Goal: Information Seeking & Learning: Understand process/instructions

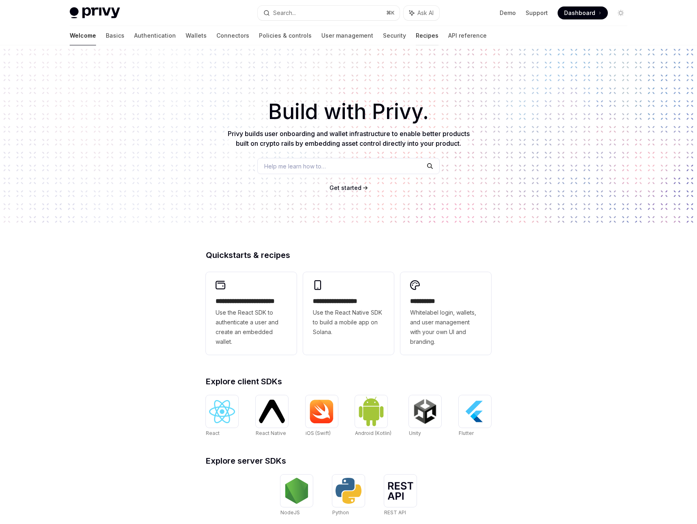
click at [416, 32] on link "Recipes" at bounding box center [427, 35] width 23 height 19
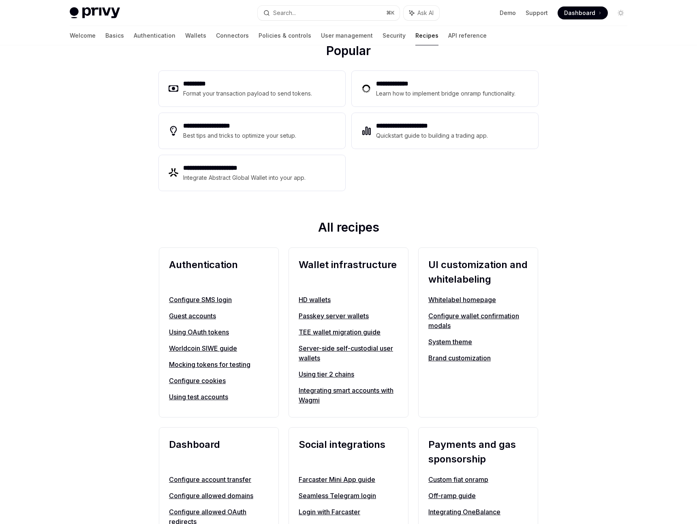
scroll to position [392, 0]
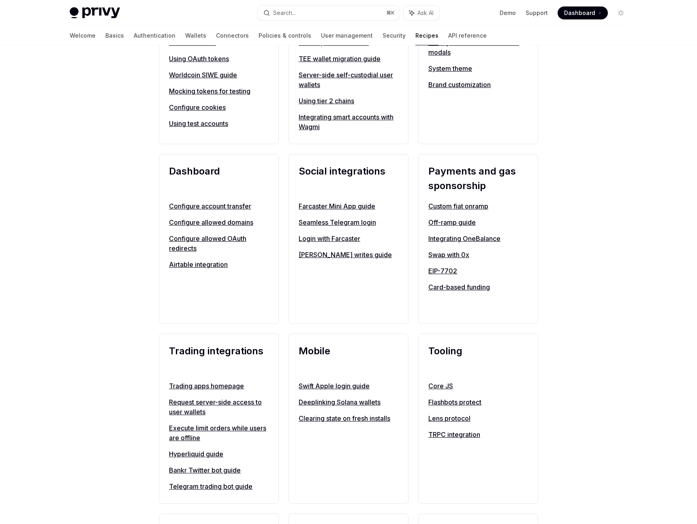
click at [201, 452] on link "Hyperliquid guide" at bounding box center [219, 454] width 100 height 10
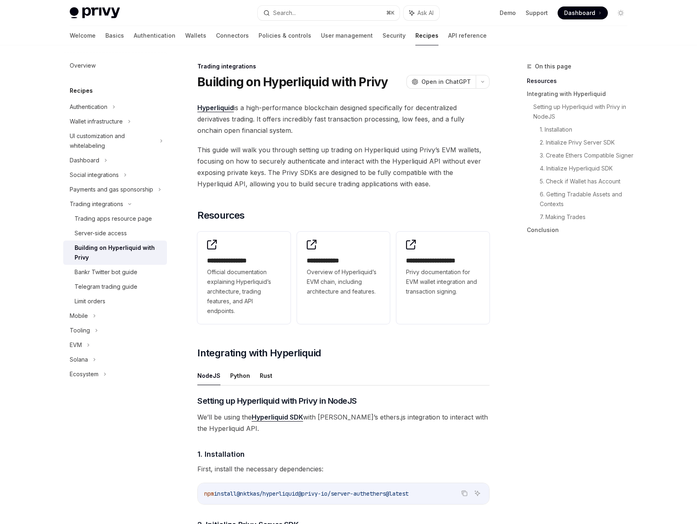
drag, startPoint x: 264, startPoint y: 107, endPoint x: 280, endPoint y: 129, distance: 27.0
click at [280, 129] on span "Hyperliquid is a high-performance blockchain designed specifically for decentra…" at bounding box center [343, 119] width 292 height 34
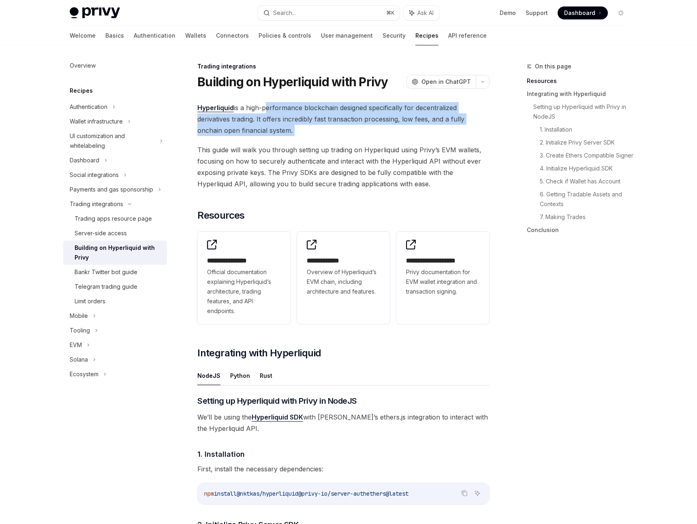
drag, startPoint x: 280, startPoint y: 129, endPoint x: 266, endPoint y: 104, distance: 28.7
click at [266, 104] on span "Hyperliquid is a high-performance blockchain designed specifically for decentra…" at bounding box center [343, 119] width 292 height 34
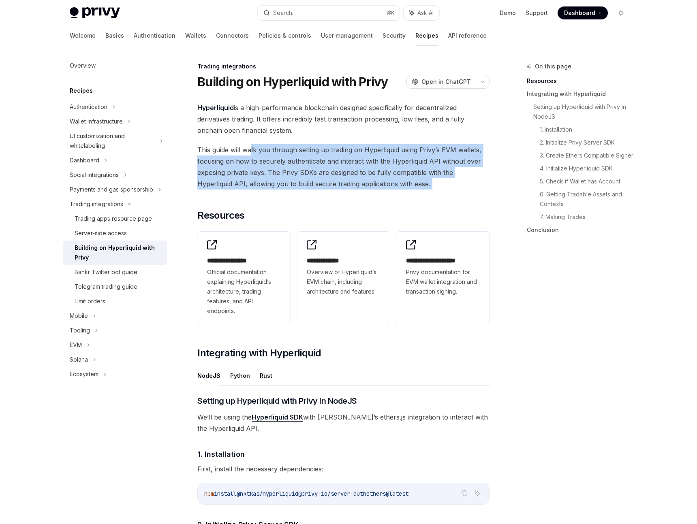
drag, startPoint x: 253, startPoint y: 147, endPoint x: 289, endPoint y: 195, distance: 59.7
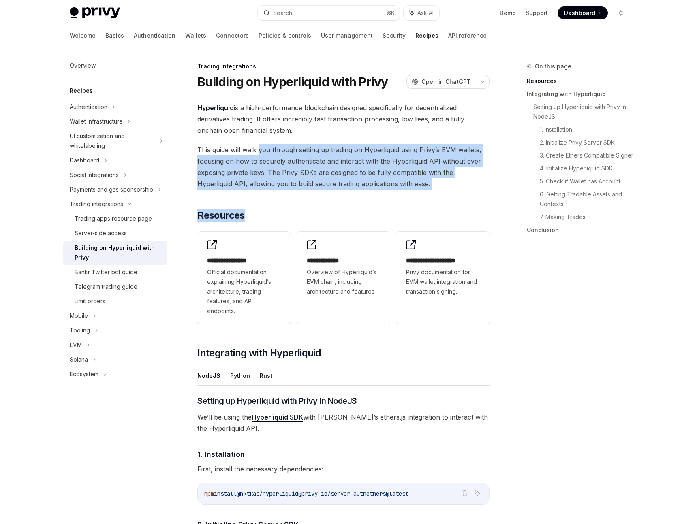
drag, startPoint x: 276, startPoint y: 178, endPoint x: 259, endPoint y: 152, distance: 31.5
click at [259, 151] on span "This guide will walk you through setting up trading on Hyperliquid using Privy’…" at bounding box center [343, 166] width 292 height 45
drag, startPoint x: 259, startPoint y: 151, endPoint x: 276, endPoint y: 183, distance: 35.5
click at [276, 183] on span "This guide will walk you through setting up trading on Hyperliquid using Privy’…" at bounding box center [343, 166] width 292 height 45
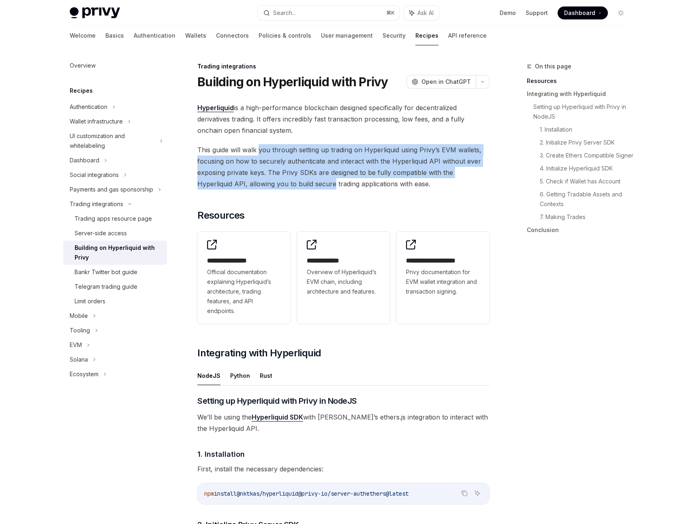
click at [276, 183] on span "This guide will walk you through setting up trading on Hyperliquid using Privy’…" at bounding box center [343, 166] width 292 height 45
drag, startPoint x: 276, startPoint y: 183, endPoint x: 251, endPoint y: 143, distance: 46.9
drag, startPoint x: 251, startPoint y: 143, endPoint x: 285, endPoint y: 190, distance: 58.5
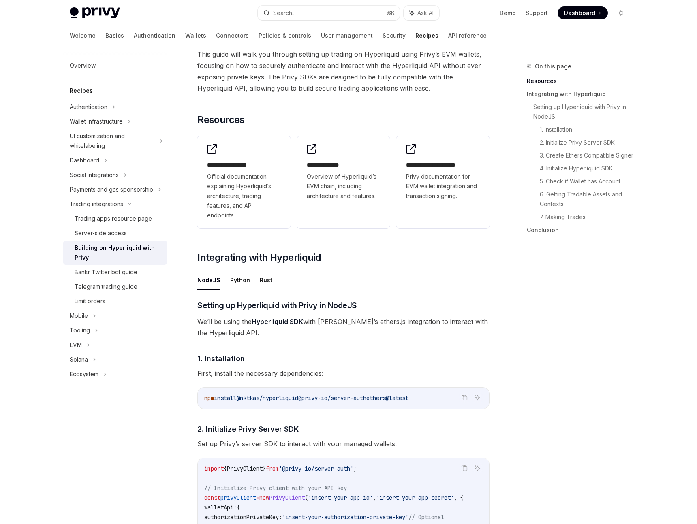
scroll to position [96, 0]
drag, startPoint x: 250, startPoint y: 331, endPoint x: 216, endPoint y: 316, distance: 36.6
click at [216, 316] on span "We’ll be using the Hyperliquid SDK with [PERSON_NAME]’s ethers.js integration t…" at bounding box center [343, 327] width 292 height 23
drag, startPoint x: 216, startPoint y: 316, endPoint x: 259, endPoint y: 330, distance: 44.9
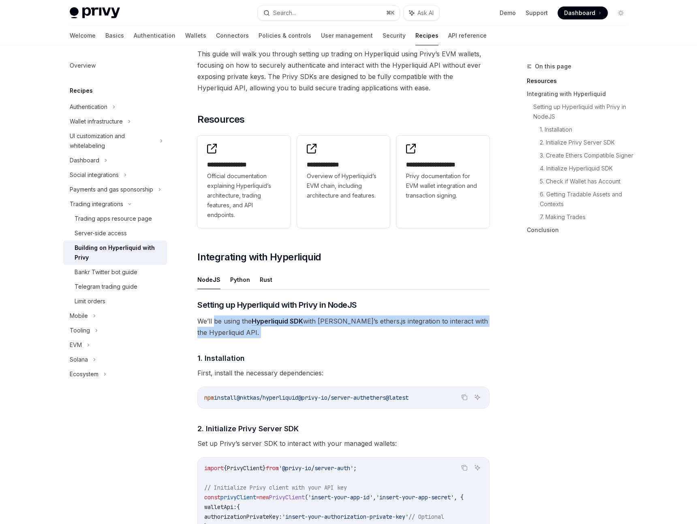
click at [259, 330] on span "We’ll be using the Hyperliquid SDK with [PERSON_NAME]’s ethers.js integration t…" at bounding box center [343, 327] width 292 height 23
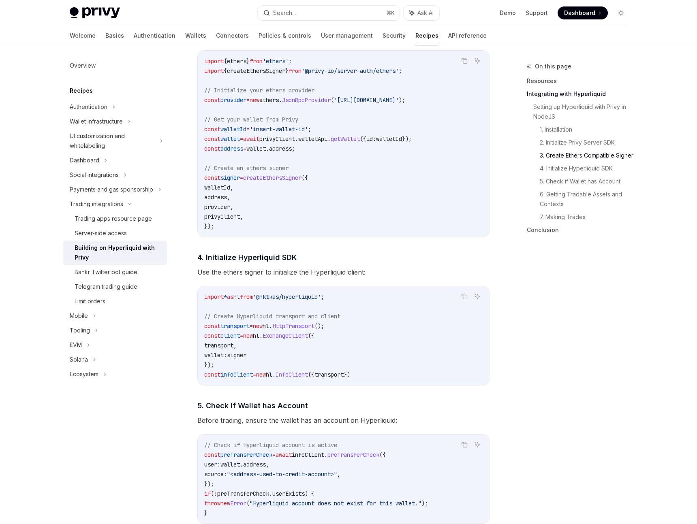
scroll to position [642, 0]
drag, startPoint x: 228, startPoint y: 326, endPoint x: 266, endPoint y: 336, distance: 39.2
click at [266, 336] on code "import * as hl from '@nktkas/hyperliquid' ; // Create Hyperliquid transport and…" at bounding box center [343, 336] width 278 height 88
click at [259, 336] on span "hl" at bounding box center [256, 335] width 6 height 7
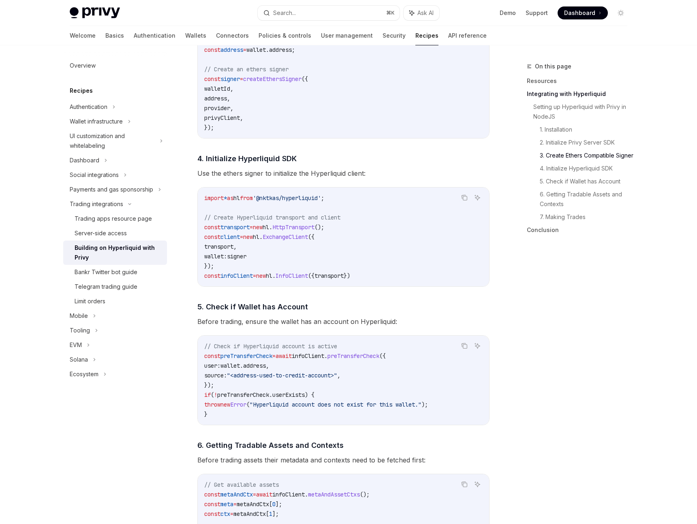
scroll to position [743, 0]
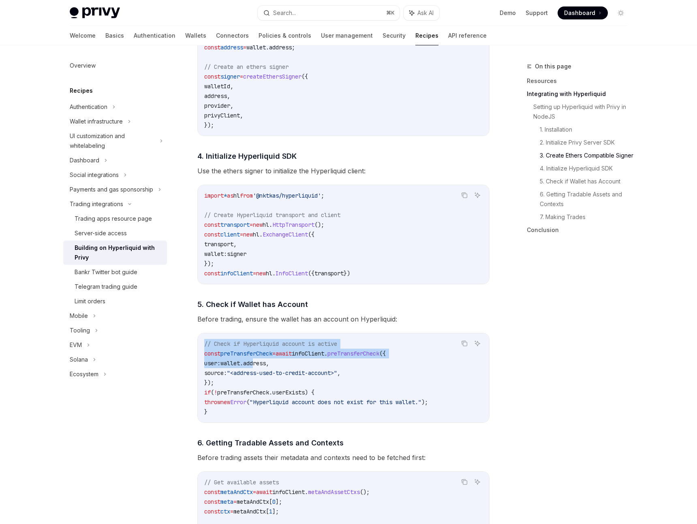
drag, startPoint x: 248, startPoint y: 342, endPoint x: 265, endPoint y: 371, distance: 34.1
click at [265, 371] on div "// Check if Hyperliquid account is active const preTransferCheck = await infoCl…" at bounding box center [343, 378] width 291 height 89
click at [265, 371] on code "// Check if Hyperliquid account is active const preTransferCheck = await infoCl…" at bounding box center [343, 378] width 278 height 78
click at [244, 350] on code "// Check if Hyperliquid account is active const preTransferCheck = await infoCl…" at bounding box center [343, 378] width 278 height 78
click at [244, 348] on span "// Check if Hyperliquid account is active" at bounding box center [270, 343] width 133 height 7
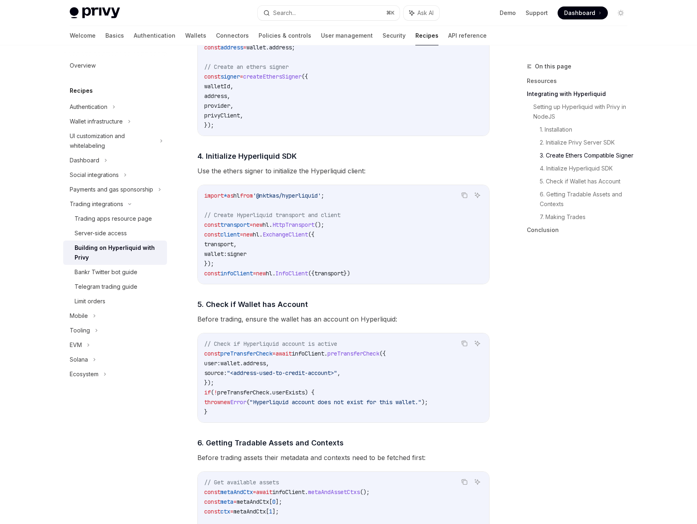
click at [231, 248] on span "transport" at bounding box center [218, 244] width 29 height 7
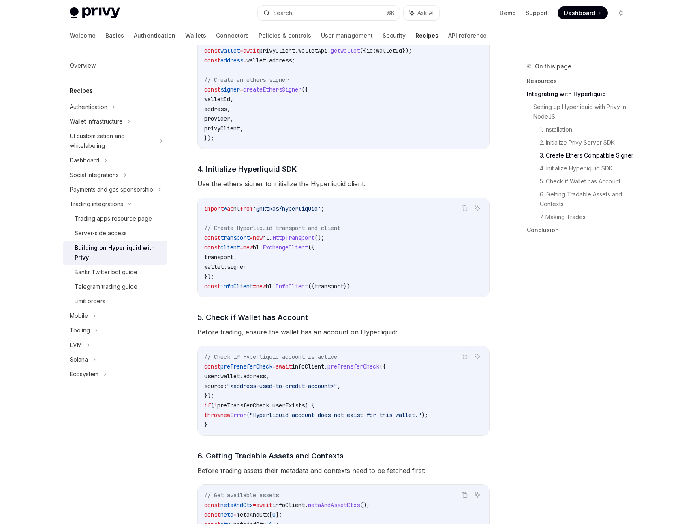
scroll to position [727, 0]
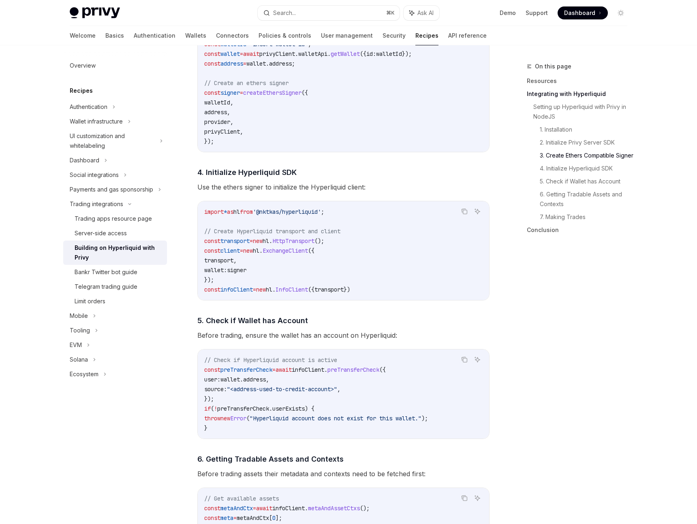
click at [213, 274] on span "wallet:" at bounding box center [215, 270] width 23 height 7
click at [254, 269] on code "import * as hl from '@nktkas/hyperliquid' ; // Create Hyperliquid transport and…" at bounding box center [343, 251] width 278 height 88
click at [246, 273] on span "signer" at bounding box center [236, 270] width 19 height 7
click at [278, 271] on code "import * as hl from '@nktkas/hyperliquid' ; // Create Hyperliquid transport and…" at bounding box center [343, 251] width 278 height 88
drag, startPoint x: 256, startPoint y: 345, endPoint x: 381, endPoint y: 336, distance: 125.2
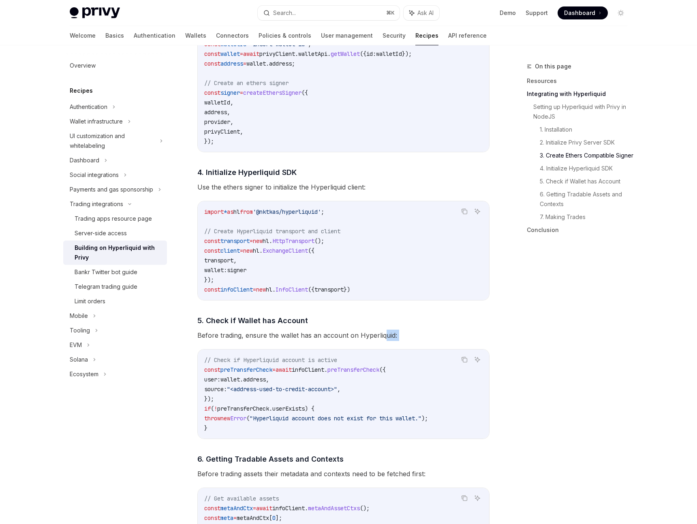
click at [381, 336] on div "​ Setting up Hyperliquid with Privy in NodeJS We’ll be using the Hyperliquid SD…" at bounding box center [343, 338] width 292 height 1341
click at [381, 336] on span "Before trading, ensure the wallet has an account on Hyperliquid:" at bounding box center [343, 335] width 292 height 11
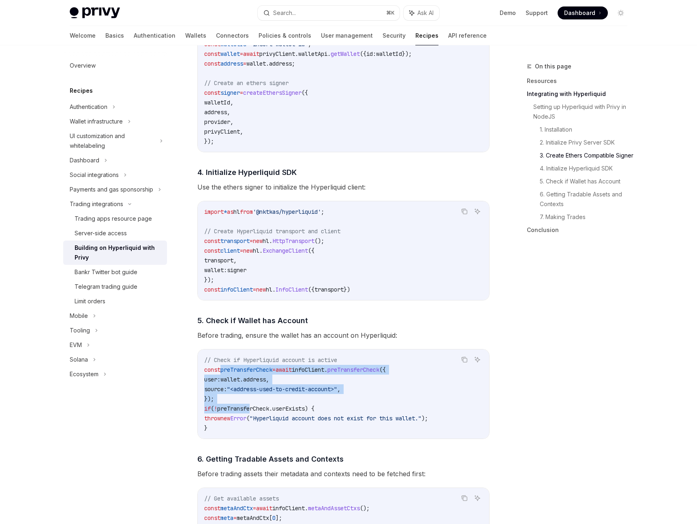
drag, startPoint x: 220, startPoint y: 370, endPoint x: 257, endPoint y: 409, distance: 53.3
click at [257, 409] on code "// Check if Hyperliquid account is active const preTransferCheck = await infoCl…" at bounding box center [343, 394] width 278 height 78
click at [257, 409] on span "preTransferCheck" at bounding box center [243, 408] width 52 height 7
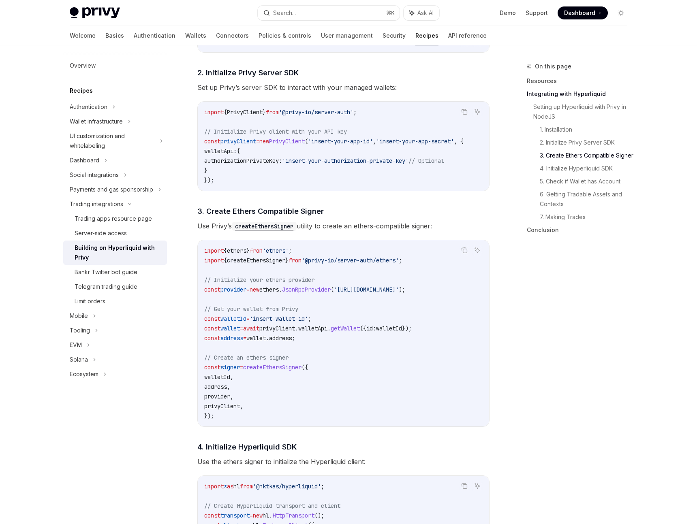
scroll to position [0, 0]
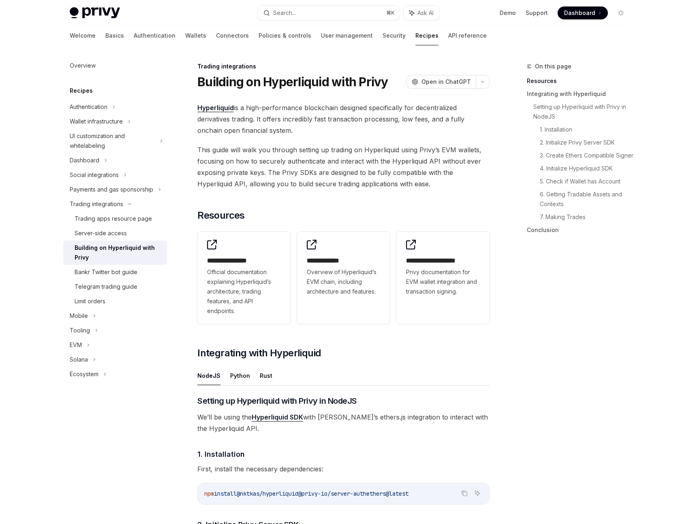
type textarea "*"
